Goal: Task Accomplishment & Management: Manage account settings

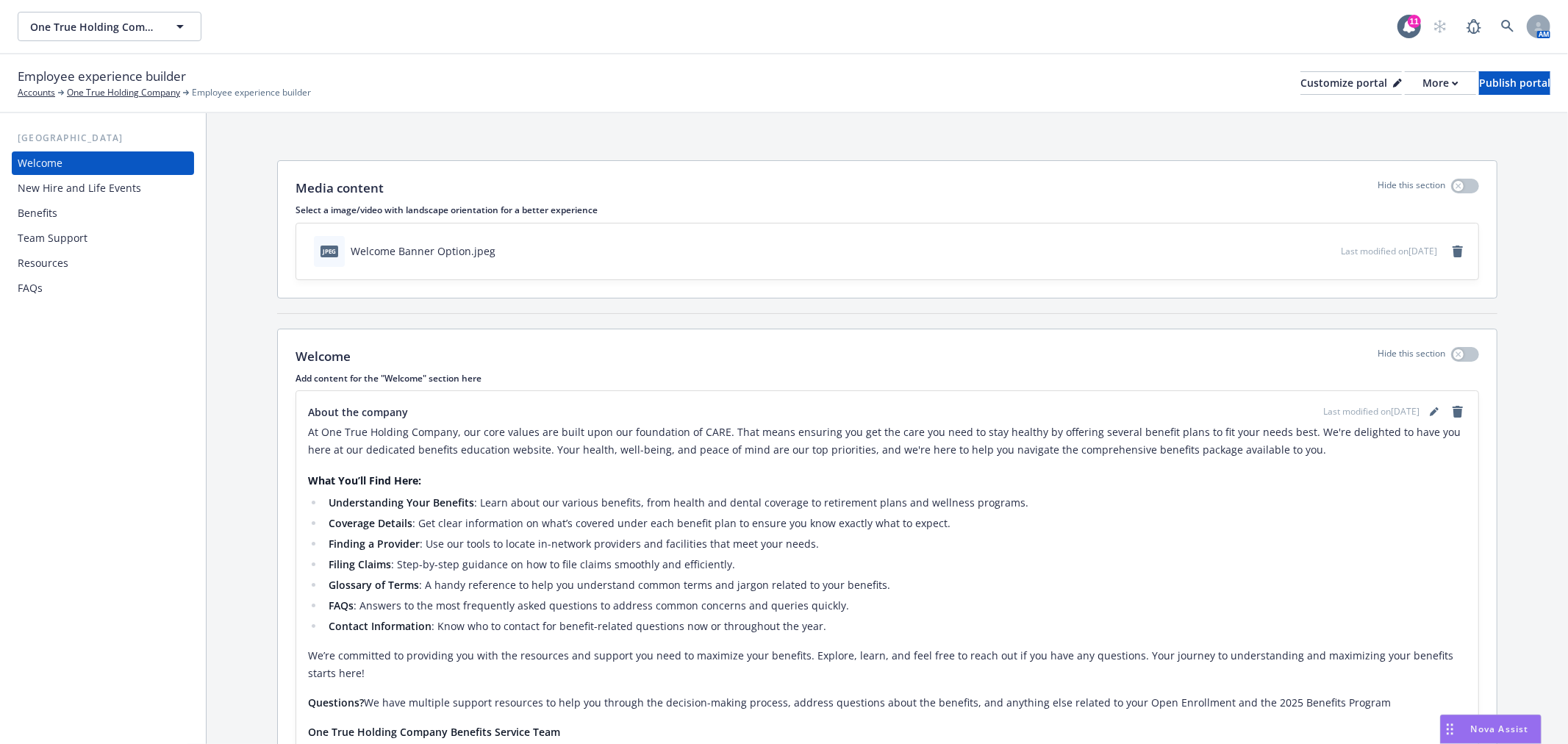
click at [1320, 248] on icon "preview file" at bounding box center [1327, 249] width 13 height 10
click at [1300, 75] on div "Customize portal" at bounding box center [1351, 83] width 102 height 22
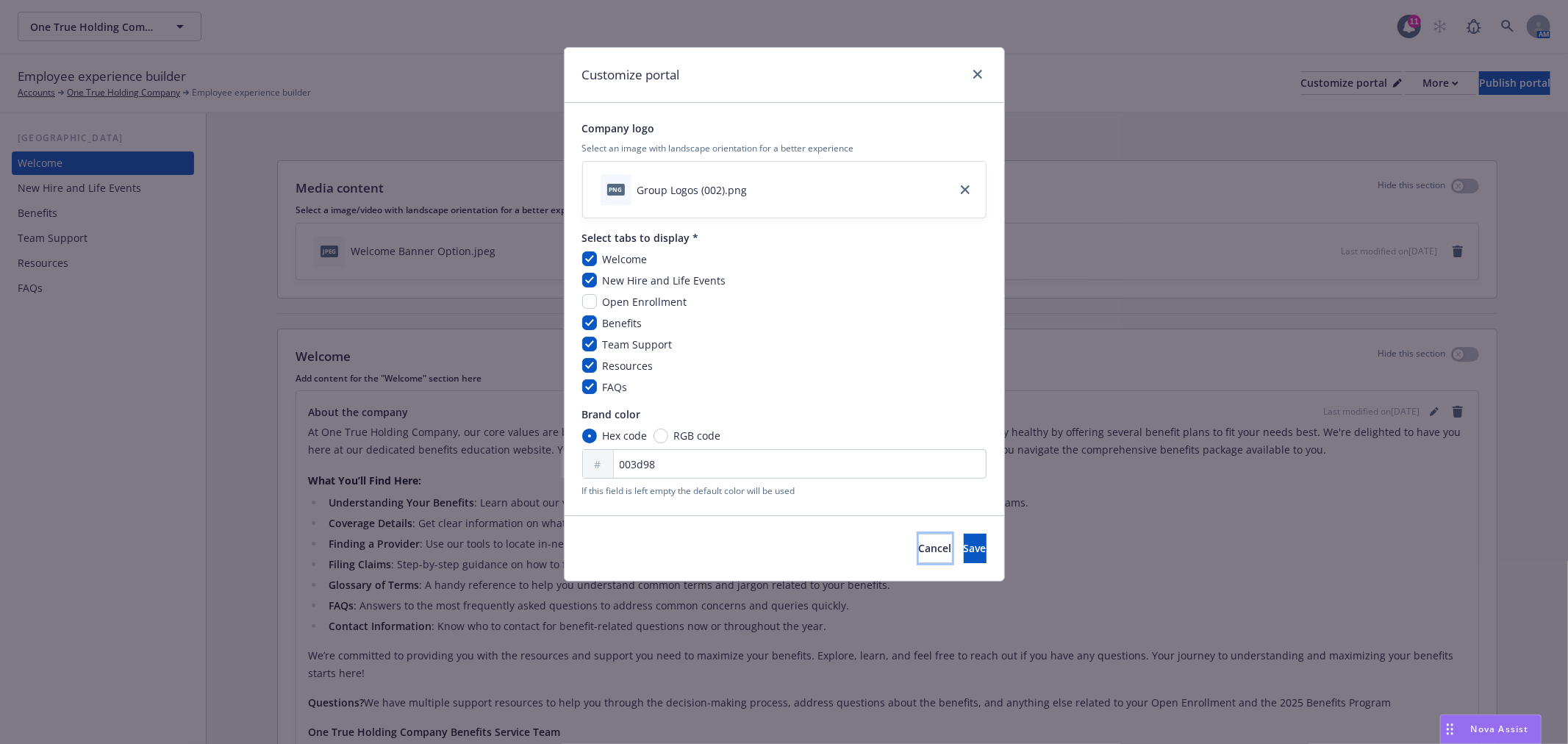
drag, startPoint x: 849, startPoint y: 553, endPoint x: 843, endPoint y: 544, distance: 10.8
click at [919, 553] on span "Cancel" at bounding box center [935, 548] width 33 height 14
